Goal: Check status: Check status

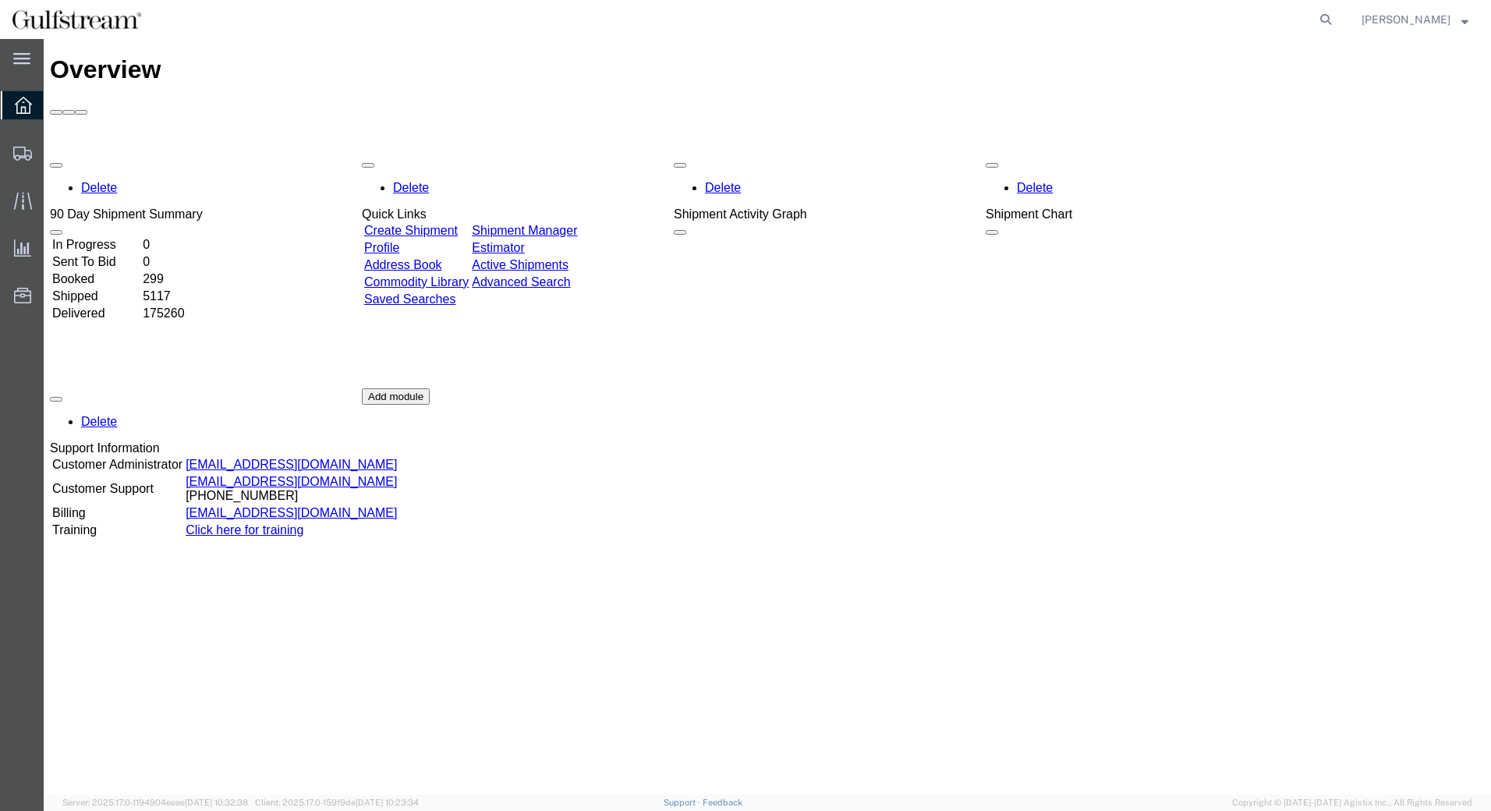
click at [1335, 18] on icon at bounding box center [1326, 20] width 22 height 22
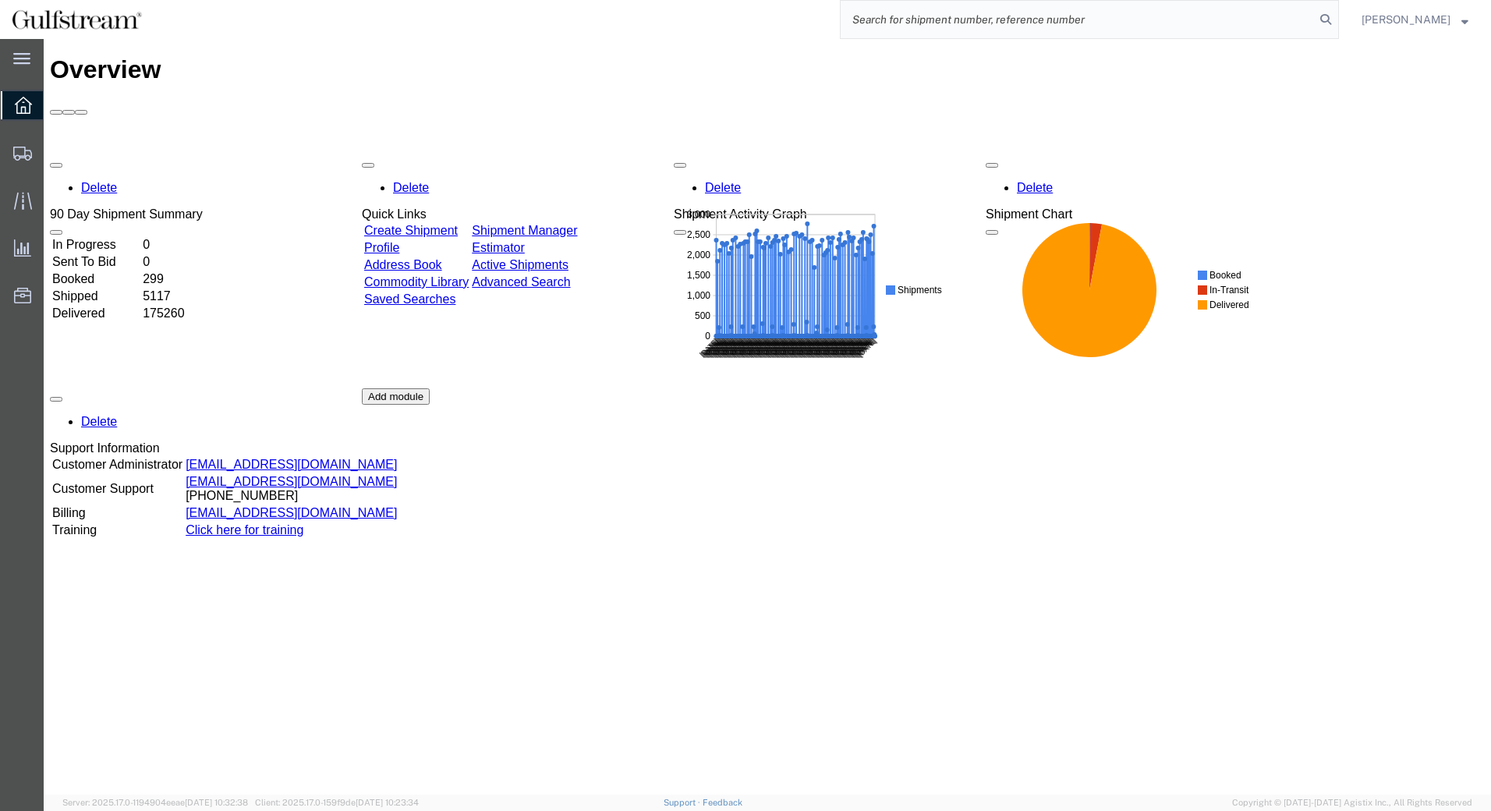
click at [1225, 27] on input "search" at bounding box center [1078, 19] width 474 height 37
click at [1223, 21] on input "search" at bounding box center [1078, 19] width 474 height 37
type input "RT1152013240"
click at [1337, 22] on icon at bounding box center [1326, 20] width 22 height 22
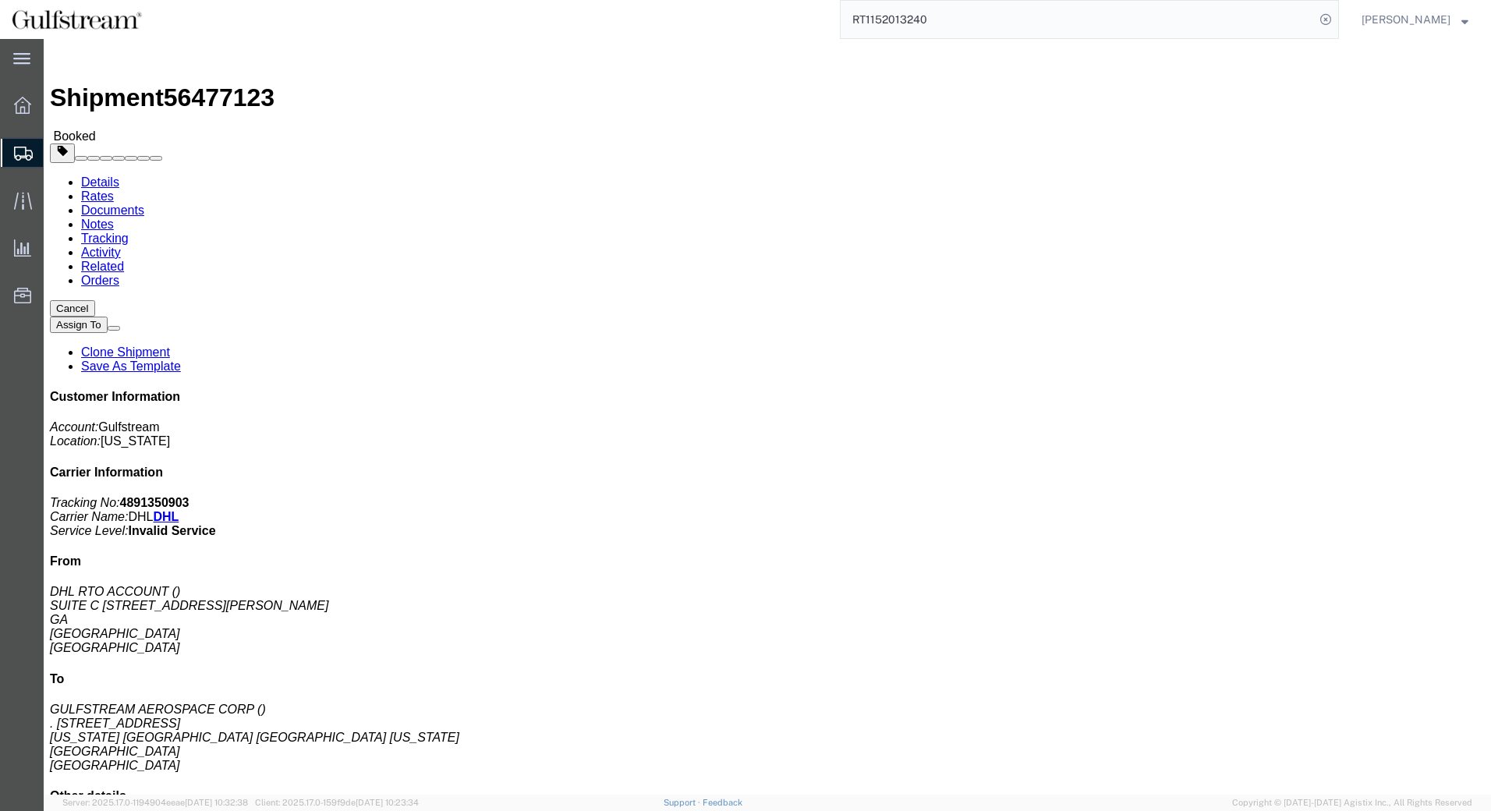
drag, startPoint x: 1015, startPoint y: 170, endPoint x: 995, endPoint y: 162, distance: 21.7
click p "Customer Ref: RT1152013240"
drag, startPoint x: 1000, startPoint y: 162, endPoint x: 1092, endPoint y: 153, distance: 91.7
click p "Customer Ref: RT1152013240"
